Goal: Use online tool/utility: Utilize a website feature to perform a specific function

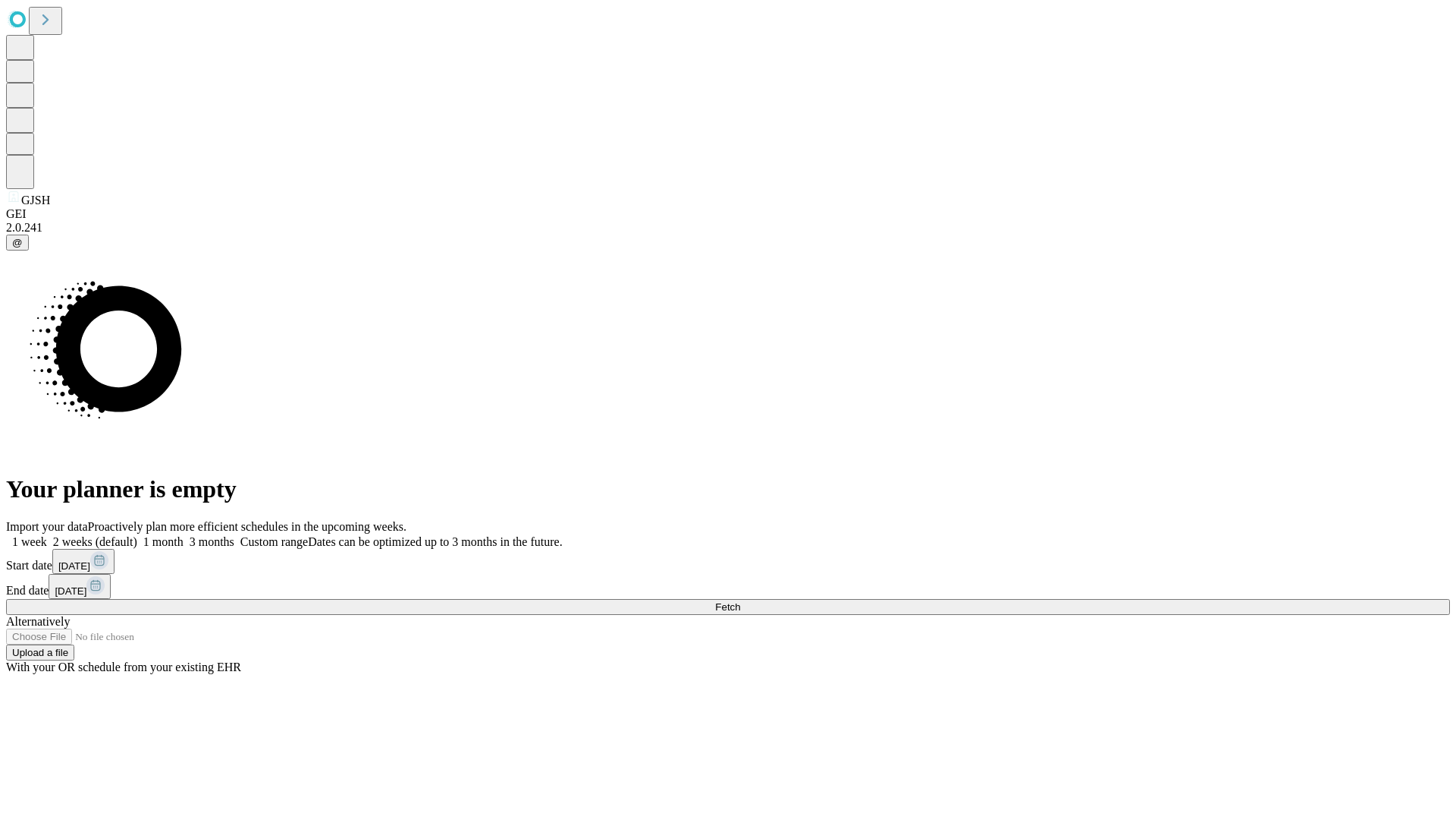
click at [740, 601] on span "Fetch" at bounding box center [728, 607] width 25 height 11
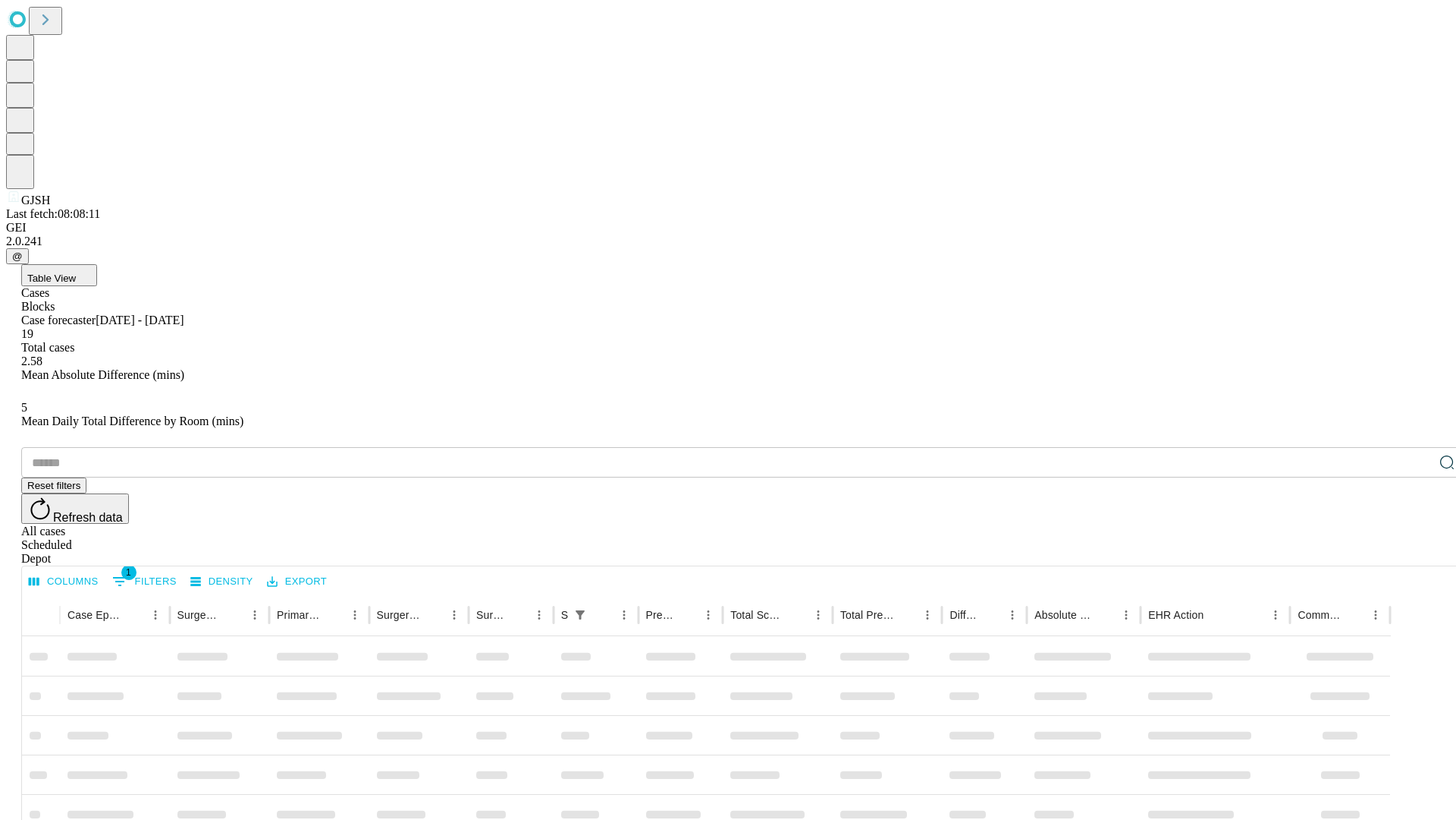
click at [1417, 552] on div "Depot" at bounding box center [743, 558] width 1444 height 14
